Goal: Task Accomplishment & Management: Use online tool/utility

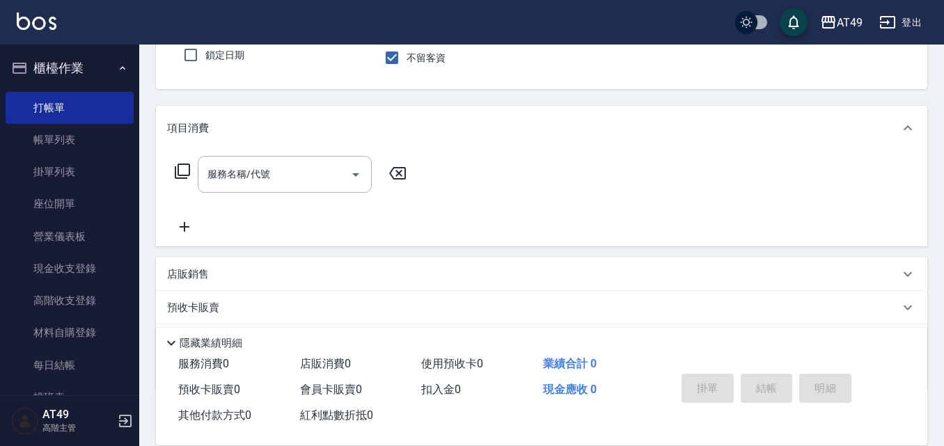
scroll to position [201, 0]
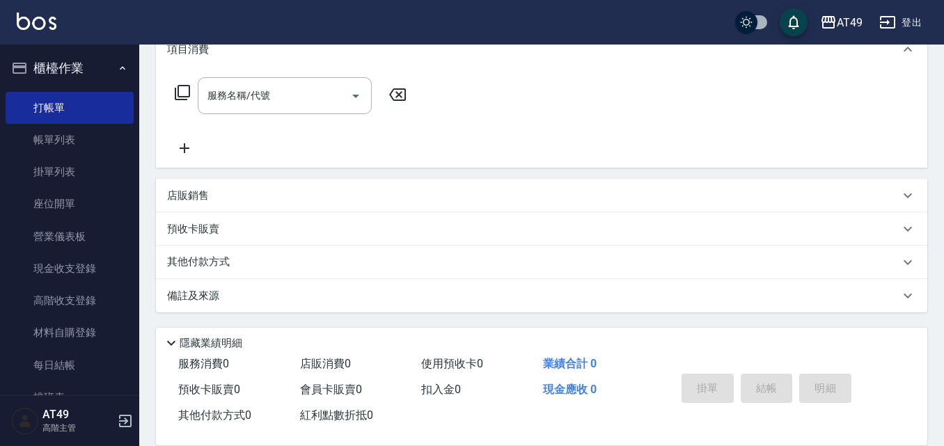
click at [196, 199] on p "店販銷售" at bounding box center [188, 196] width 42 height 15
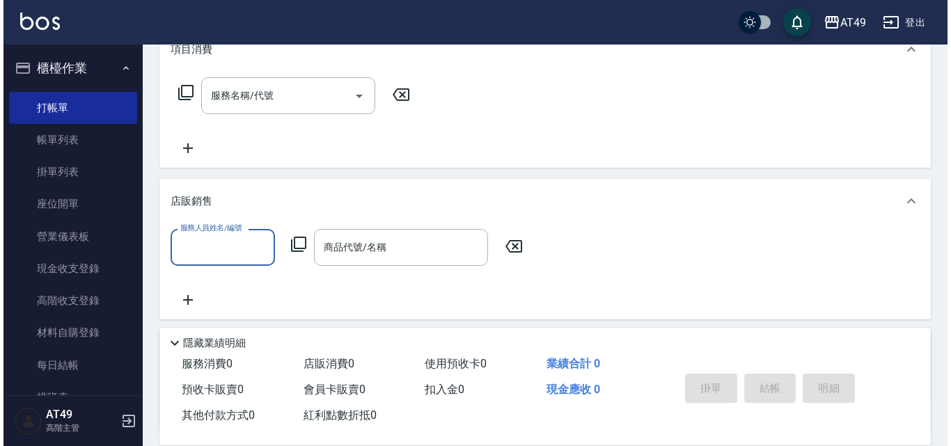
scroll to position [0, 0]
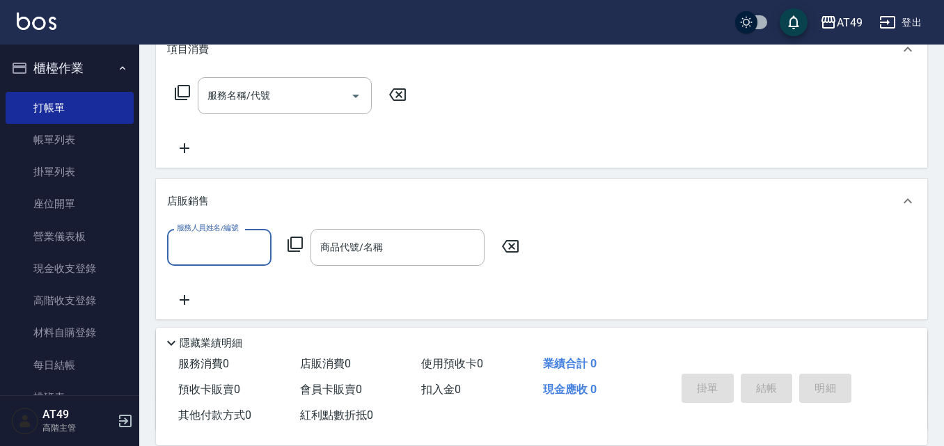
click at [302, 242] on icon at bounding box center [295, 244] width 15 height 15
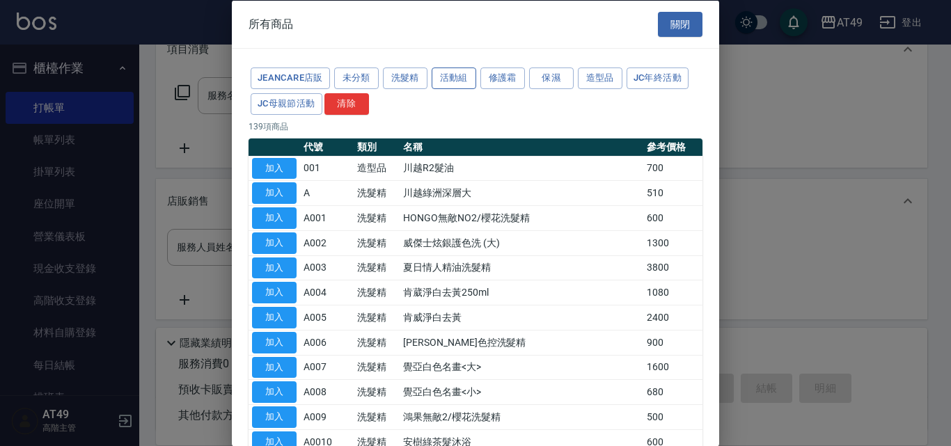
click at [448, 79] on button "活動組" at bounding box center [454, 79] width 45 height 22
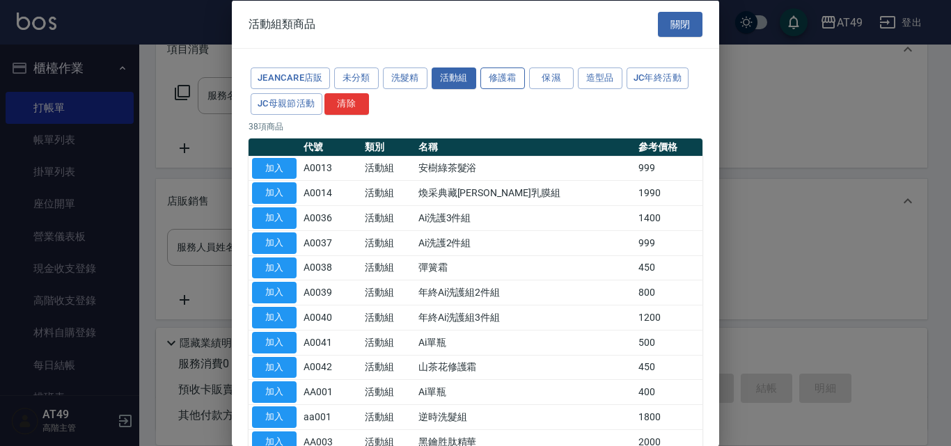
click at [510, 84] on button "修護霜" at bounding box center [503, 79] width 45 height 22
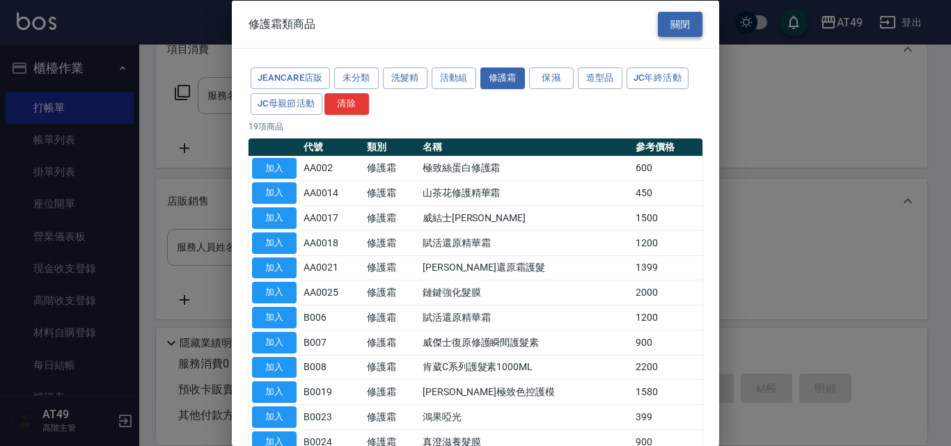
click at [672, 18] on button "關閉" at bounding box center [680, 24] width 45 height 26
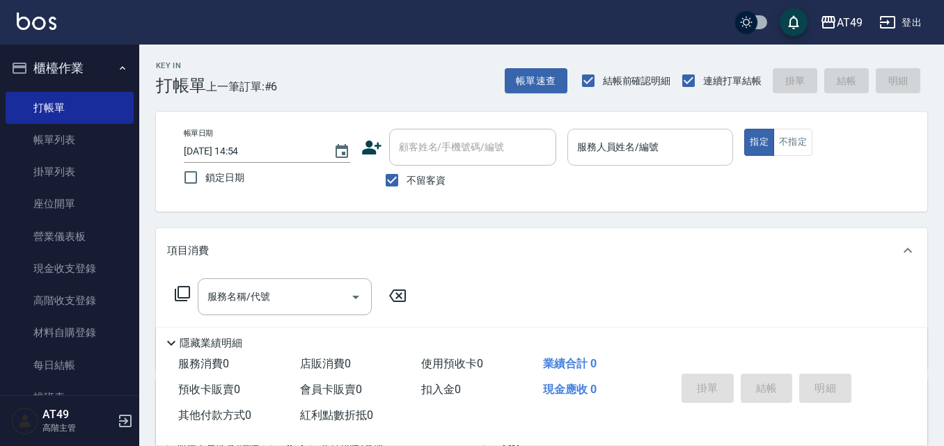
click at [648, 160] on div "服務人員姓名/編號" at bounding box center [651, 147] width 166 height 37
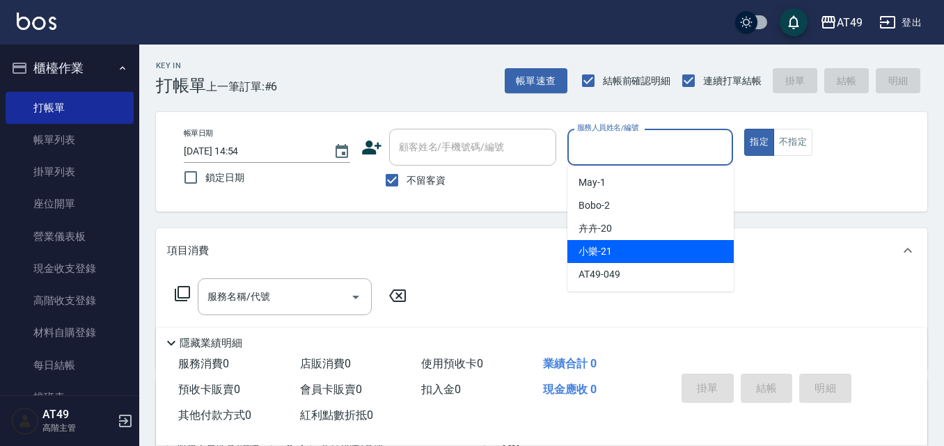
click at [619, 258] on div "小樂 -21" at bounding box center [651, 251] width 166 height 23
type input "小樂-21"
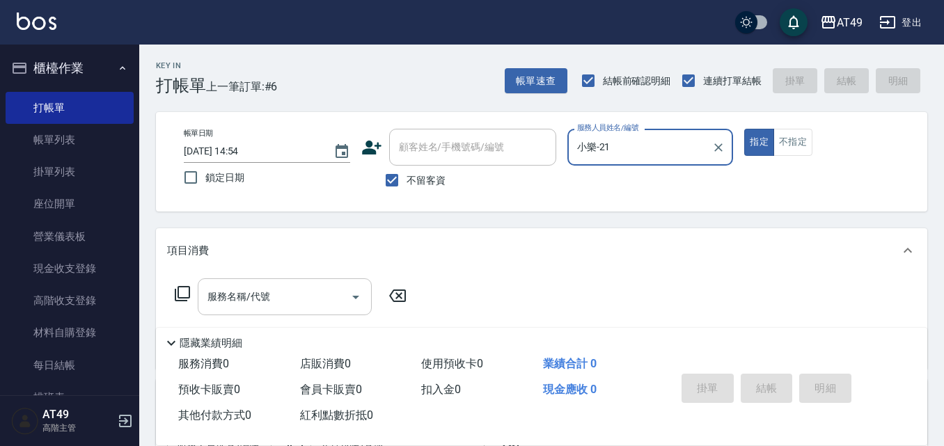
click at [333, 295] on input "服務名稱/代號" at bounding box center [274, 297] width 141 height 24
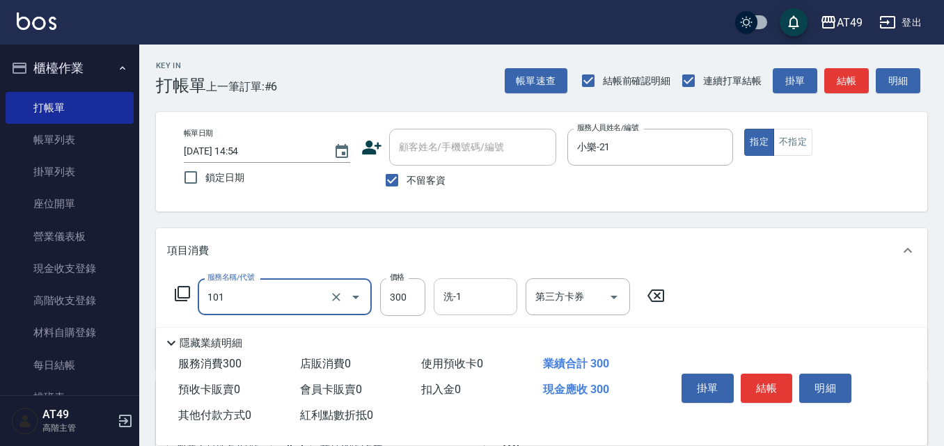
click at [507, 302] on input "洗-1" at bounding box center [475, 297] width 71 height 24
type input "一般洗髮(101)"
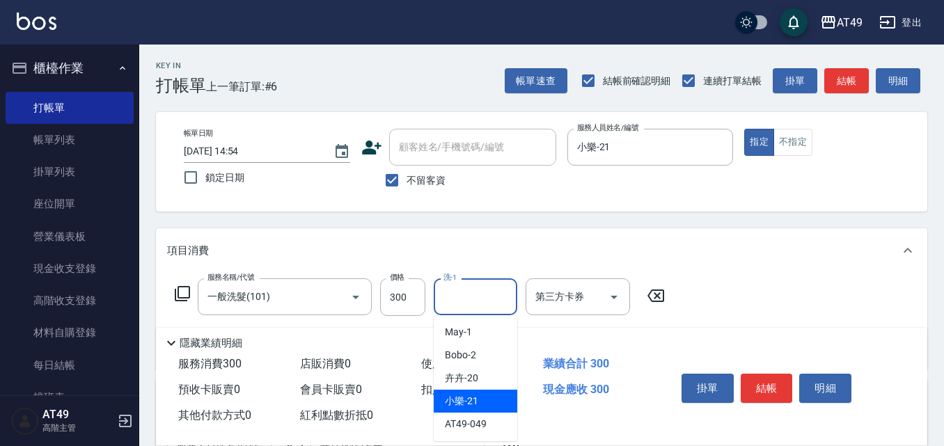
click at [479, 403] on div "小樂 -21" at bounding box center [476, 401] width 84 height 23
type input "小樂-21"
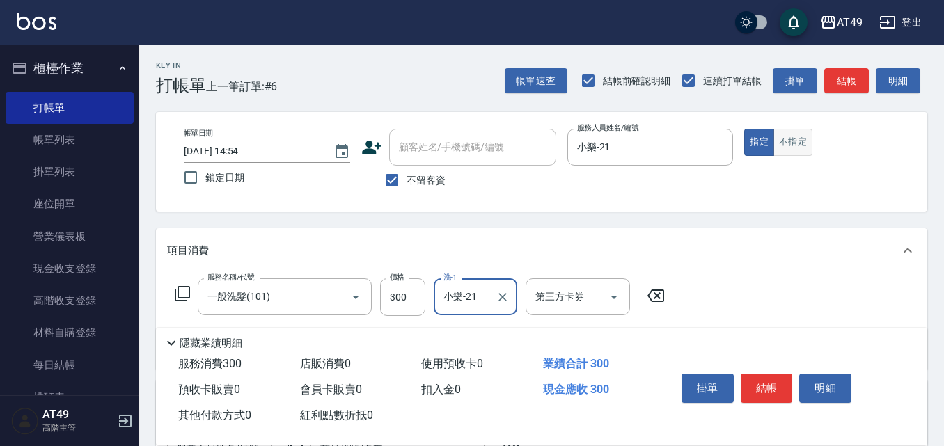
click at [797, 148] on button "不指定" at bounding box center [793, 142] width 39 height 27
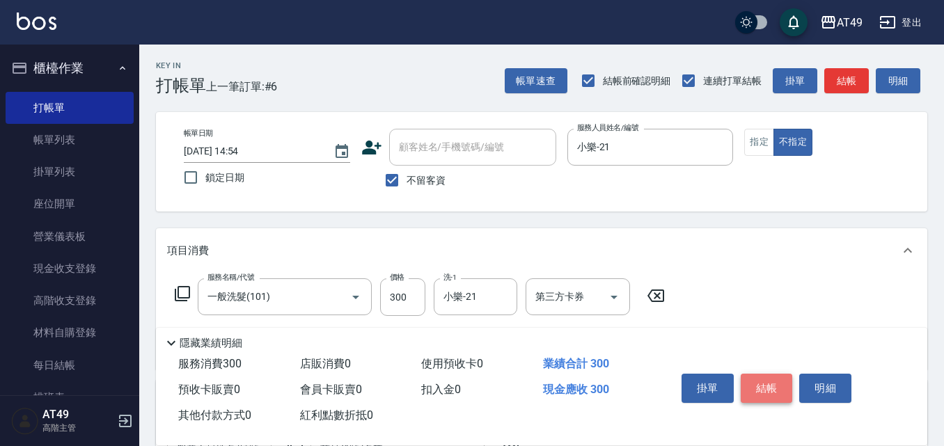
click at [766, 386] on button "結帳" at bounding box center [767, 388] width 52 height 29
click at [765, 381] on button "結帳" at bounding box center [767, 388] width 52 height 29
click at [767, 379] on button "結帳" at bounding box center [767, 388] width 52 height 29
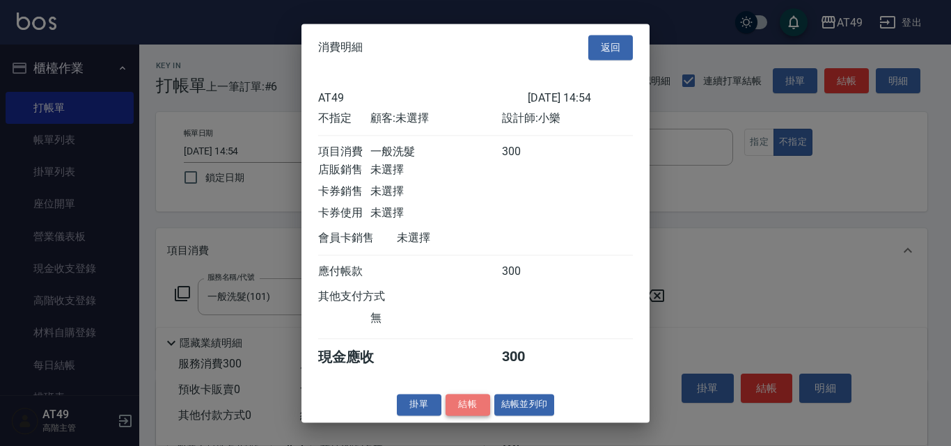
click at [457, 406] on button "結帳" at bounding box center [468, 405] width 45 height 22
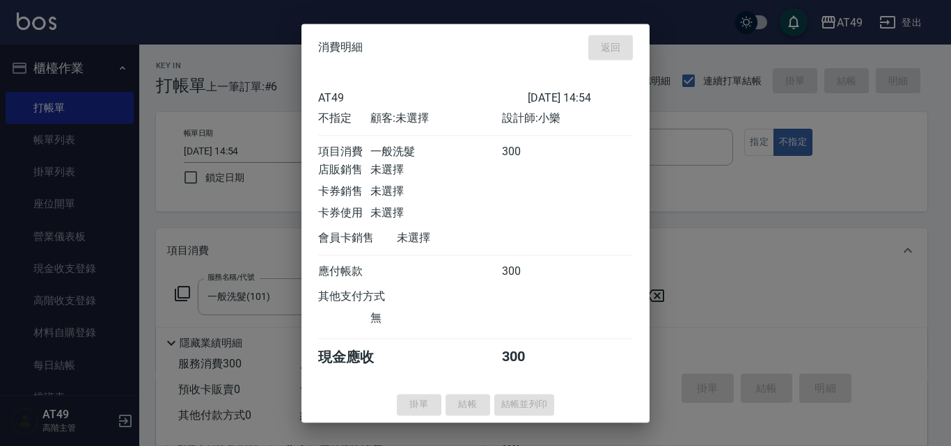
type input "[DATE] 16:19"
